Goal: Information Seeking & Learning: Learn about a topic

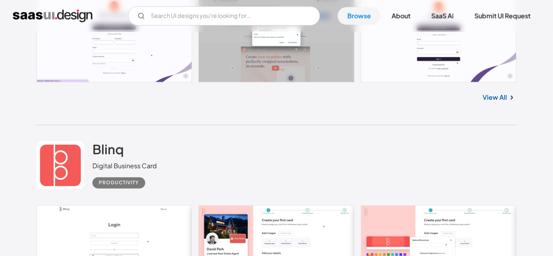
scroll to position [4403, 0]
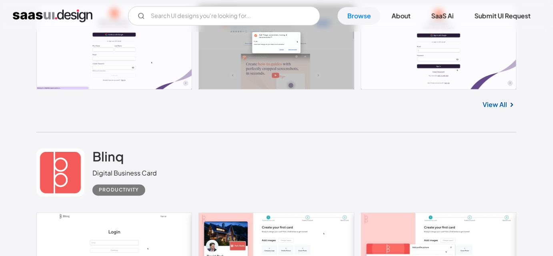
click at [330, 163] on div "Blinq Digital Business Card Productivity" at bounding box center [276, 172] width 480 height 80
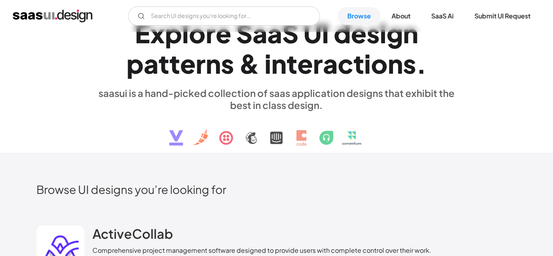
scroll to position [0, 0]
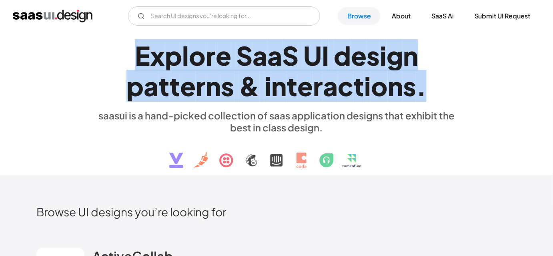
drag, startPoint x: 142, startPoint y: 57, endPoint x: 425, endPoint y: 89, distance: 285.0
click at [425, 89] on h1 "E x p l o r e S a a S U I d e s i g n p a t t e r n s & i n t e r a c t i o n s…" at bounding box center [276, 71] width 368 height 62
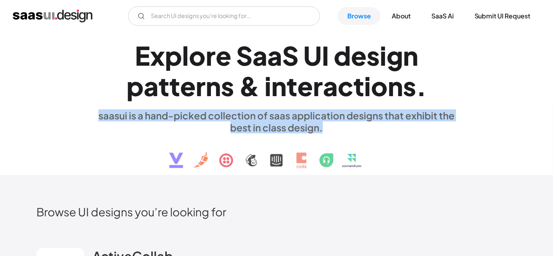
drag, startPoint x: 326, startPoint y: 128, endPoint x: 78, endPoint y: 112, distance: 248.5
click at [78, 112] on div "E x p l o r e S a a S U I d e s i g n p a t t e r n s & i n t e r a c t i o n s…" at bounding box center [276, 103] width 480 height 143
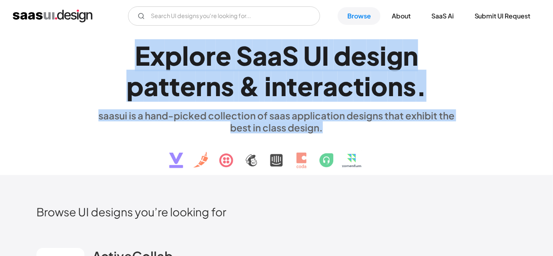
drag, startPoint x: 132, startPoint y: 47, endPoint x: 375, endPoint y: 122, distance: 254.6
click at [375, 122] on div "E x p l o r e S a a S U I d e s i g n p a t t e r n s & i n t e r a c t i o n s…" at bounding box center [276, 103] width 368 height 143
click at [375, 122] on div "saasui is a hand-picked collection of saas application designs that exhibit the…" at bounding box center [276, 121] width 368 height 24
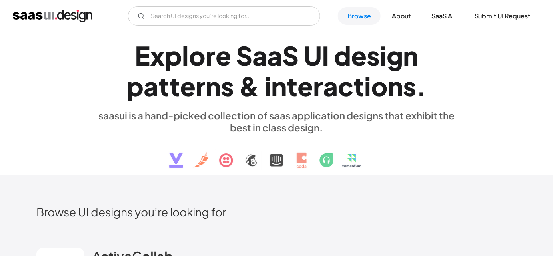
drag, startPoint x: 375, startPoint y: 122, endPoint x: 299, endPoint y: 84, distance: 85.2
click at [299, 84] on div "e" at bounding box center [305, 85] width 16 height 31
click at [470, 152] on div "E x p l o r e S a a S U I d e s i g n p a t t e r n s & i n t e r a c t i o n s…" at bounding box center [276, 103] width 480 height 143
click at [362, 214] on h2 "Browse UI designs you’re looking for" at bounding box center [276, 211] width 480 height 14
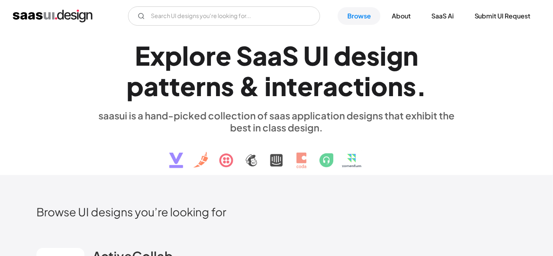
click at [177, 136] on img at bounding box center [276, 154] width 242 height 42
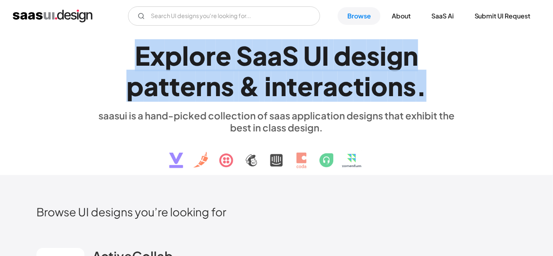
drag, startPoint x: 132, startPoint y: 54, endPoint x: 426, endPoint y: 85, distance: 295.6
click at [426, 85] on h1 "E x p l o r e S a a S U I d e s i g n p a t t e r n s & i n t e r a c t i o n s…" at bounding box center [276, 71] width 368 height 62
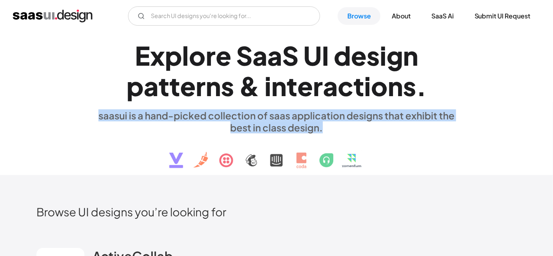
drag, startPoint x: 91, startPoint y: 116, endPoint x: 333, endPoint y: 130, distance: 242.4
click at [333, 130] on div "E x p l o r e S a a S U I d e s i g n p a t t e r n s & i n t e r a c t i o n s…" at bounding box center [276, 103] width 480 height 143
click at [335, 129] on div "saasui is a hand-picked collection of saas application designs that exhibit the…" at bounding box center [276, 121] width 368 height 24
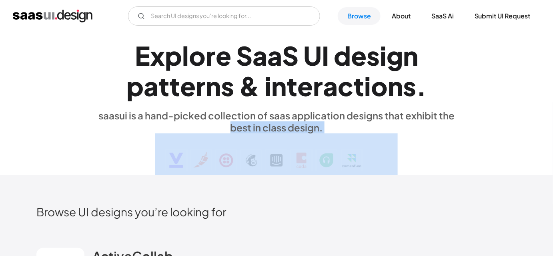
drag, startPoint x: 150, startPoint y: 156, endPoint x: 392, endPoint y: 165, distance: 242.2
click at [392, 165] on div "E x p l o r e S a a S U I d e s i g n p a t t e r n s & i n t e r a c t i o n s…" at bounding box center [276, 103] width 368 height 143
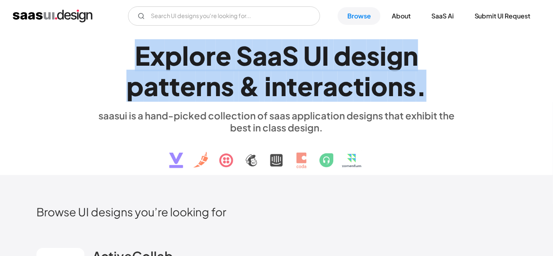
drag, startPoint x: 142, startPoint y: 57, endPoint x: 432, endPoint y: 78, distance: 291.6
click at [432, 78] on h1 "E x p l o r e S a a S U I d e s i g n p a t t e r n s & i n t e r a c t i o n s…" at bounding box center [276, 71] width 368 height 62
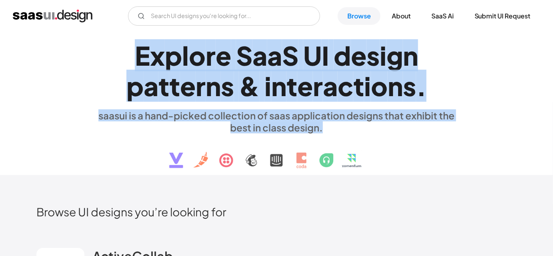
drag, startPoint x: 322, startPoint y: 129, endPoint x: 154, endPoint y: 36, distance: 191.6
click at [154, 36] on div "E x p l o r e S a a S U I d e s i g n p a t t e r n s & i n t e r a c t i o n s…" at bounding box center [276, 103] width 368 height 143
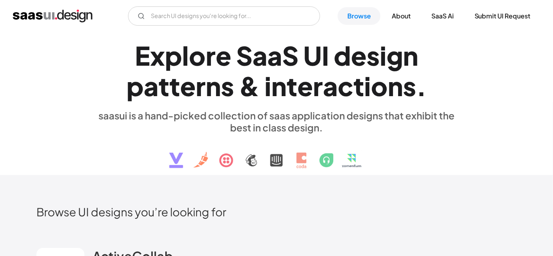
click at [154, 36] on div "E x p l o r e S a a S U I d e s i g n p a t t e r n s & i n t e r a c t i o n s…" at bounding box center [276, 103] width 368 height 143
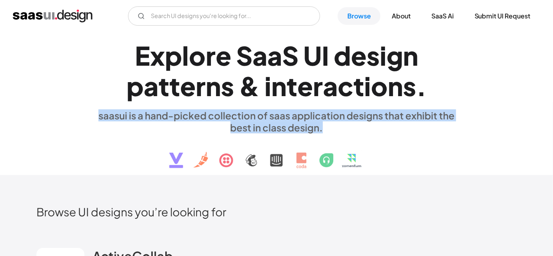
drag, startPoint x: 128, startPoint y: 113, endPoint x: 321, endPoint y: 129, distance: 193.9
click at [321, 129] on div "saasui is a hand-picked collection of saas application designs that exhibit the…" at bounding box center [276, 121] width 368 height 24
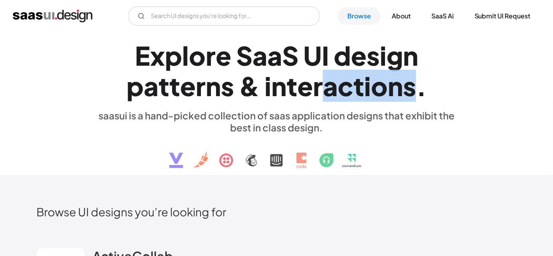
drag, startPoint x: 421, startPoint y: 91, endPoint x: 322, endPoint y: 85, distance: 98.6
click at [325, 85] on div "i n t e r a c t i o n s ." at bounding box center [345, 85] width 162 height 31
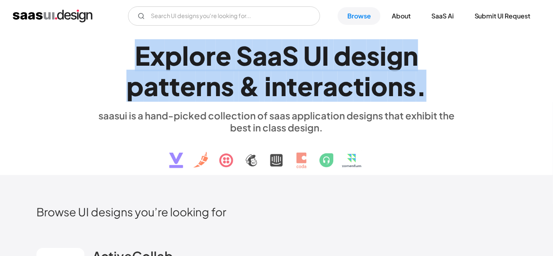
drag, startPoint x: 134, startPoint y: 56, endPoint x: 433, endPoint y: 94, distance: 301.7
click at [433, 94] on h1 "E x p l o r e S a a S U I d e s i g n p a t t e r n s & i n t e r a c t i o n s…" at bounding box center [276, 71] width 368 height 62
click at [422, 92] on div "." at bounding box center [421, 85] width 10 height 31
drag, startPoint x: 422, startPoint y: 92, endPoint x: 132, endPoint y: 62, distance: 292.0
click at [132, 62] on h1 "E x p l o r e S a a S U I d e s i g n p a t t e r n s & i n t e r a c t i o n s…" at bounding box center [276, 71] width 368 height 62
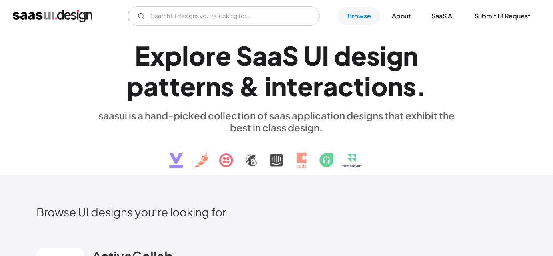
click at [132, 62] on h1 "E x p l o r e S a a S U I d e s i g n p a t t e r n s & i n t e r a c t i o n s…" at bounding box center [276, 71] width 368 height 62
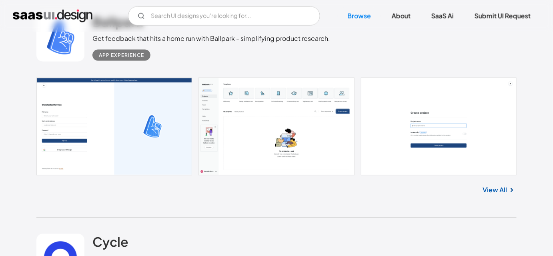
scroll to position [3468, 0]
